Goal: Check status: Check status

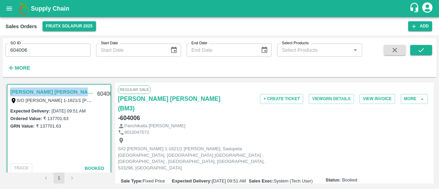
scroll to position [0, 12]
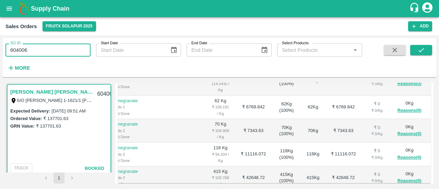
drag, startPoint x: 42, startPoint y: 46, endPoint x: 1, endPoint y: 53, distance: 41.9
click at [1, 53] on div "SO ID 604006 SO ID Start Date Start Date End Date End Date Select Products Sele…" at bounding box center [219, 112] width 439 height 154
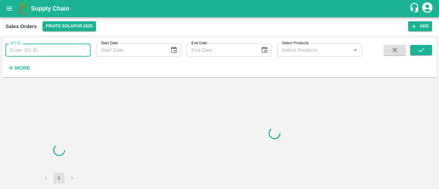
click at [38, 45] on input "SO ID" at bounding box center [47, 50] width 85 height 13
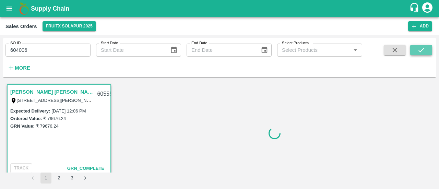
click at [421, 50] on icon "submit" at bounding box center [420, 50] width 5 height 4
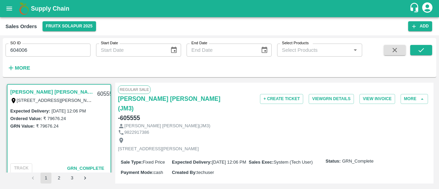
scroll to position [1, 0]
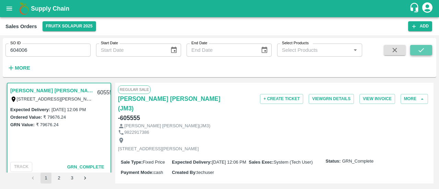
click at [421, 51] on icon "submit" at bounding box center [420, 50] width 5 height 4
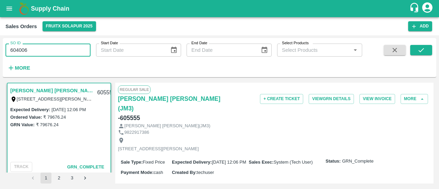
click at [46, 48] on input "604006" at bounding box center [47, 50] width 85 height 13
type input "604006"
click at [420, 56] on span at bounding box center [421, 59] width 22 height 28
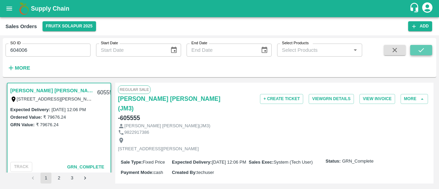
click at [418, 47] on icon "submit" at bounding box center [421, 50] width 8 height 8
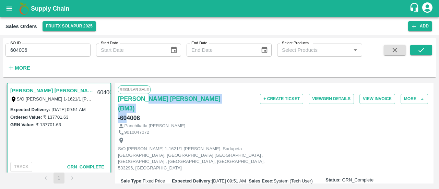
drag, startPoint x: 144, startPoint y: 107, endPoint x: 127, endPoint y: 108, distance: 17.2
click at [127, 108] on div "[PERSON_NAME] [PERSON_NAME] (BM3) - 604006" at bounding box center [170, 108] width 104 height 29
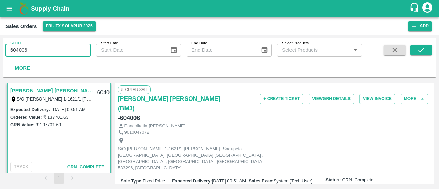
drag, startPoint x: 52, startPoint y: 47, endPoint x: 2, endPoint y: 47, distance: 50.7
click at [2, 47] on div "SO ID 604006 SO ID Start Date Start Date End Date End Date Select Products Sele…" at bounding box center [219, 112] width 439 height 154
